Goal: Information Seeking & Learning: Learn about a topic

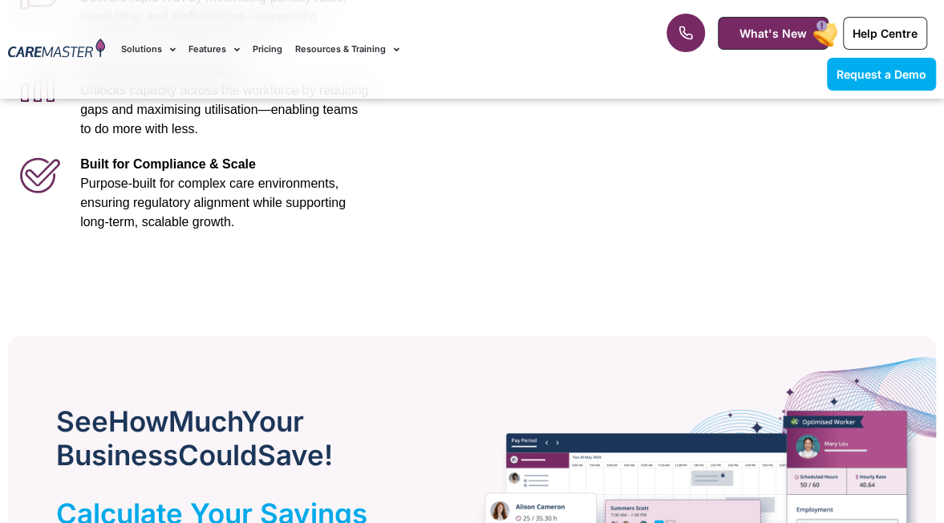
scroll to position [190, 0]
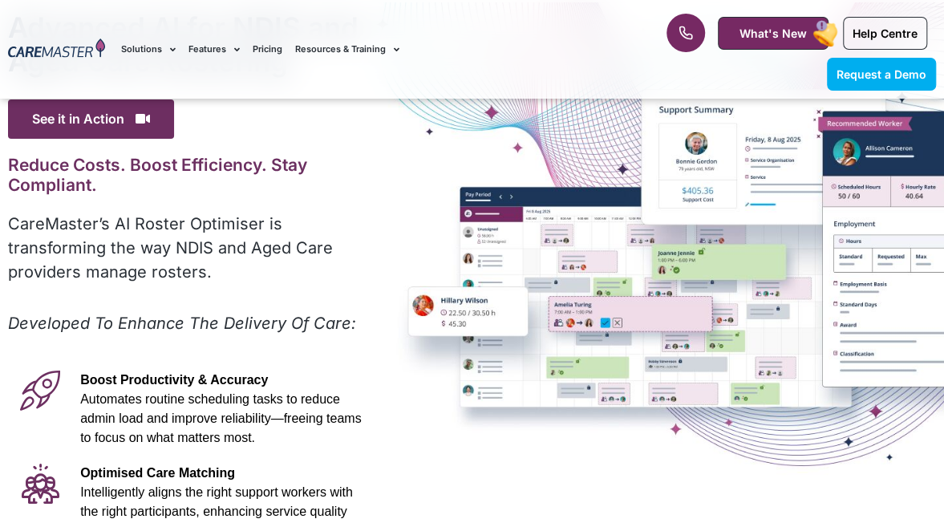
scroll to position [96, 0]
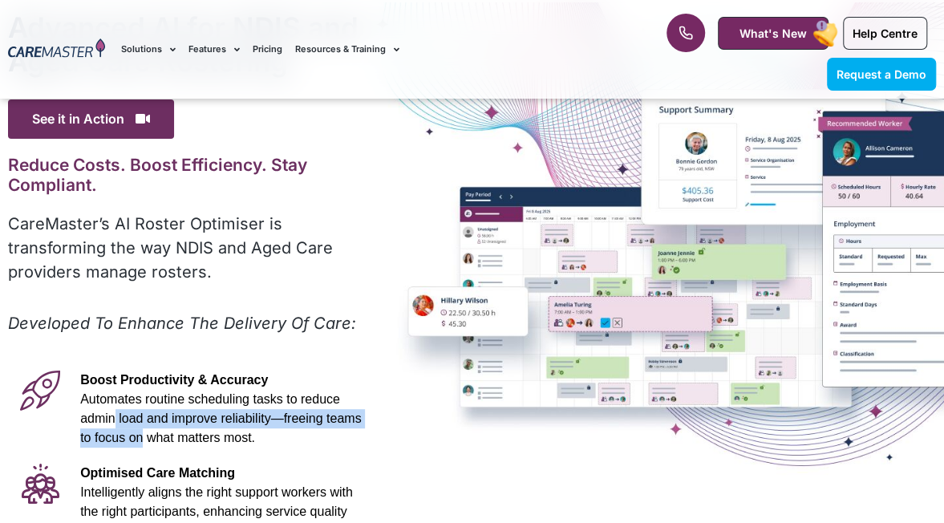
drag, startPoint x: 785, startPoint y: 361, endPoint x: 758, endPoint y: 422, distance: 66.8
click at [758, 422] on div "Advanced Al for NDIS and Aged Care Rostering See it in Action Video Player [URL…" at bounding box center [472, 418] width 944 height 833
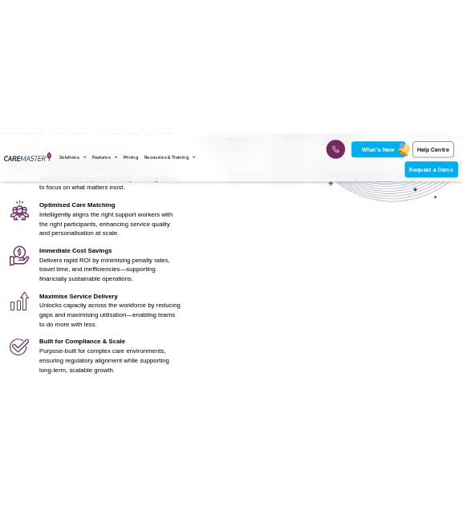
scroll to position [457, 0]
